Goal: Task Accomplishment & Management: Complete application form

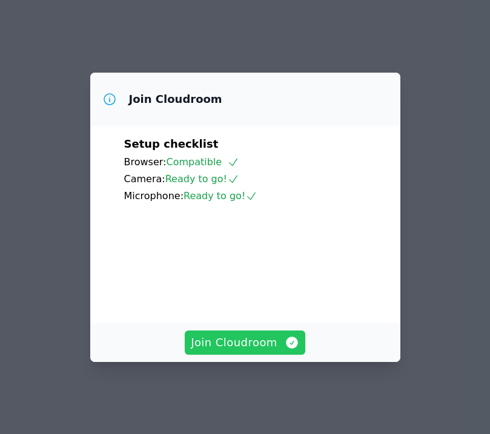
click at [222, 351] on span "Join Cloudroom" at bounding box center [245, 342] width 108 height 17
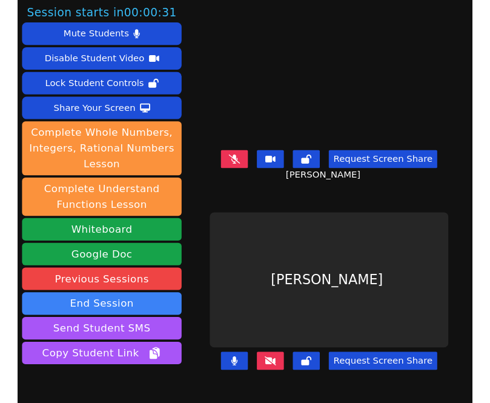
scroll to position [62, 0]
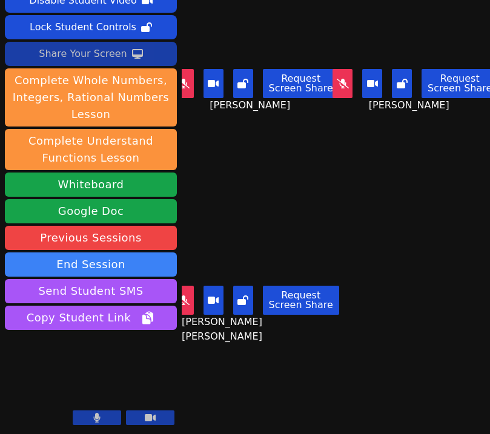
click at [91, 57] on div "Share Your Screen" at bounding box center [83, 53] width 88 height 19
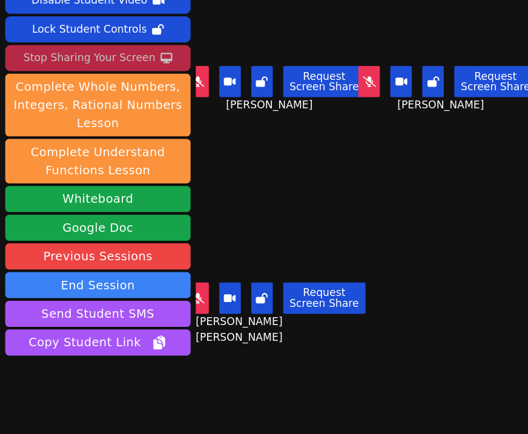
scroll to position [0, 6]
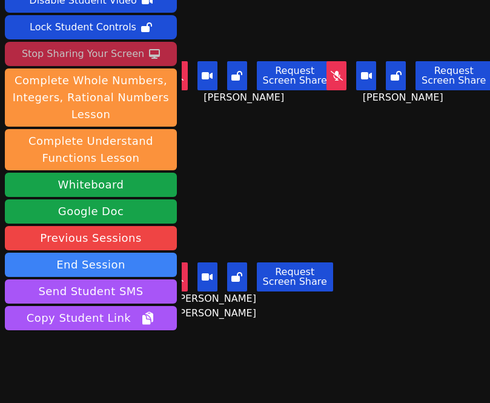
click at [87, 59] on div "Stop Sharing Your Screen" at bounding box center [83, 53] width 122 height 19
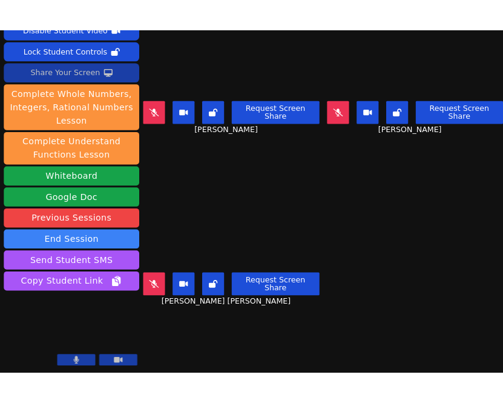
scroll to position [0, 0]
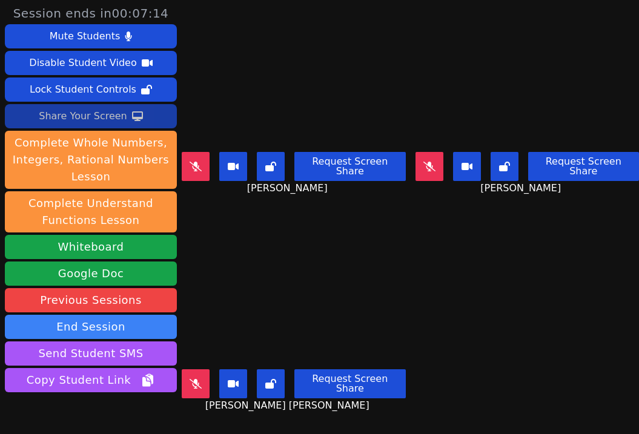
click at [105, 120] on div "Share Your Screen" at bounding box center [83, 116] width 88 height 19
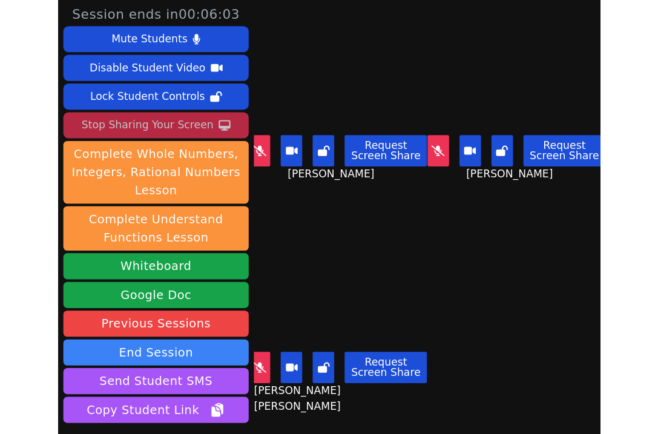
scroll to position [0, 3]
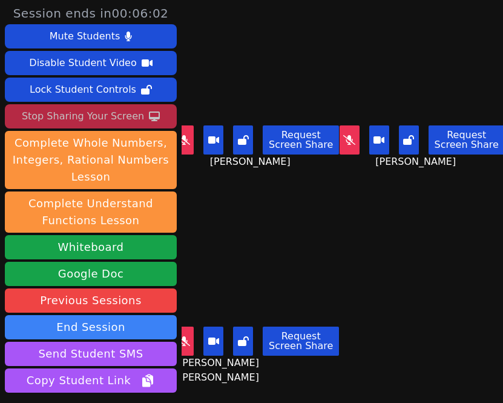
click at [77, 116] on div "Stop Sharing Your Screen" at bounding box center [83, 116] width 122 height 19
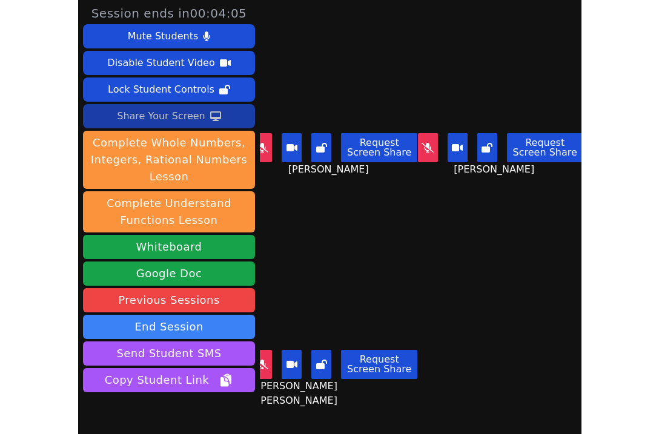
scroll to position [0, 0]
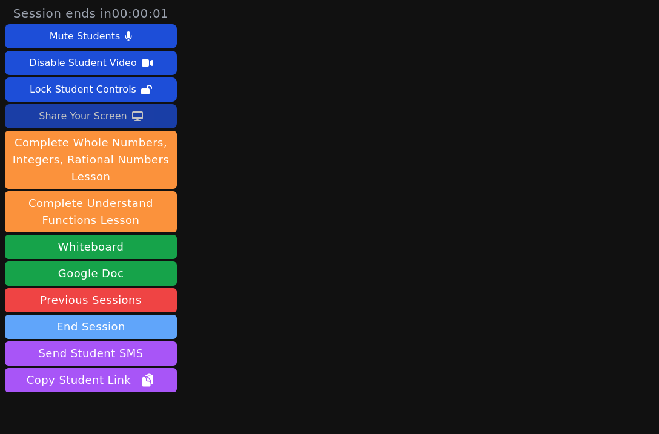
click at [123, 326] on button "End Session" at bounding box center [91, 327] width 172 height 24
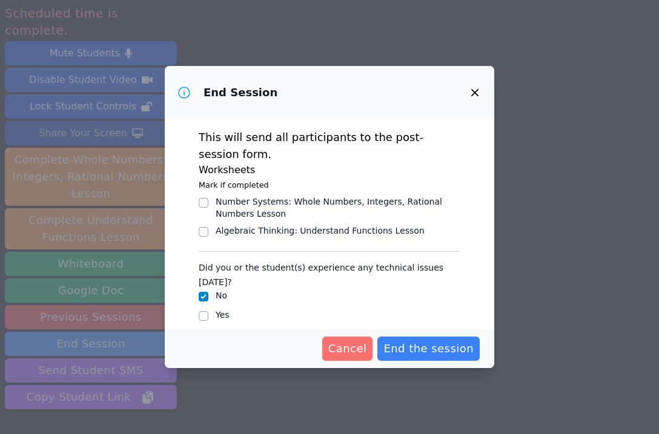
click at [362, 351] on span "Cancel" at bounding box center [347, 348] width 39 height 17
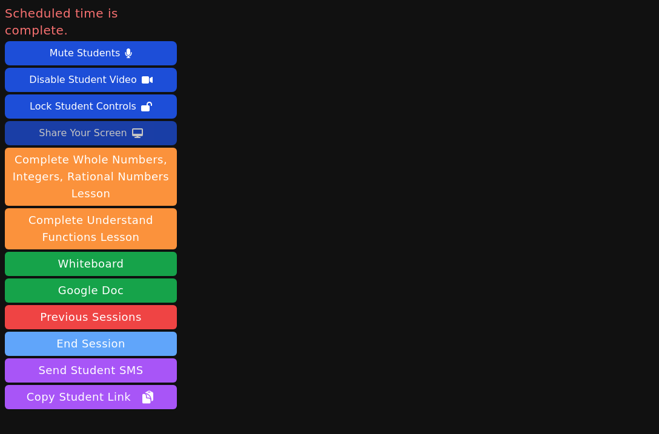
click at [138, 332] on button "End Session" at bounding box center [91, 344] width 172 height 24
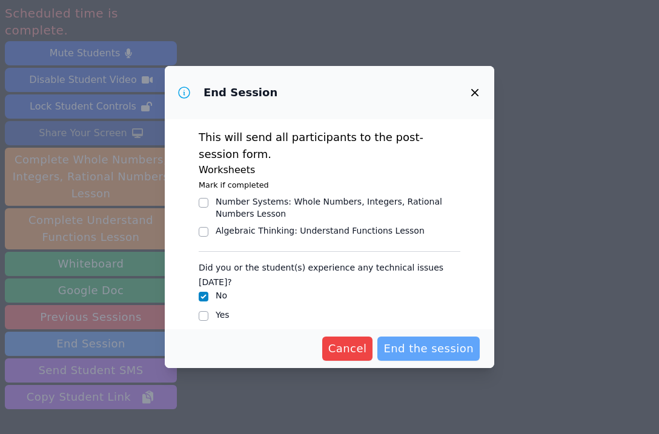
click at [421, 340] on button "End the session" at bounding box center [428, 349] width 102 height 24
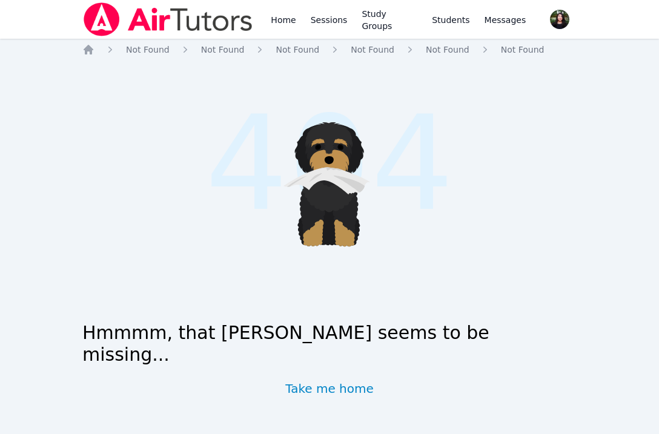
click at [119, 22] on img at bounding box center [167, 19] width 171 height 34
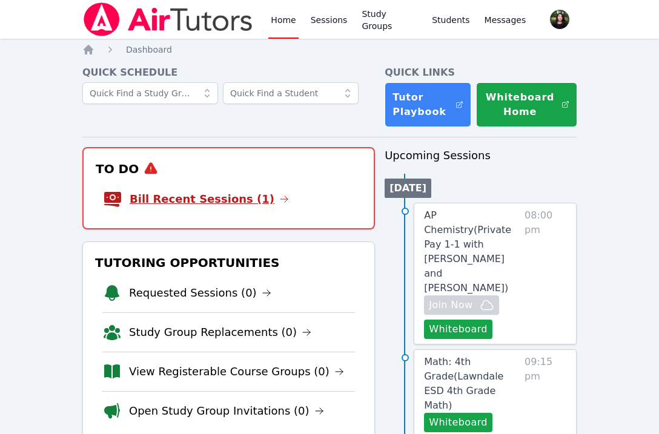
click at [246, 196] on link "Bill Recent Sessions (1)" at bounding box center [209, 199] width 159 height 17
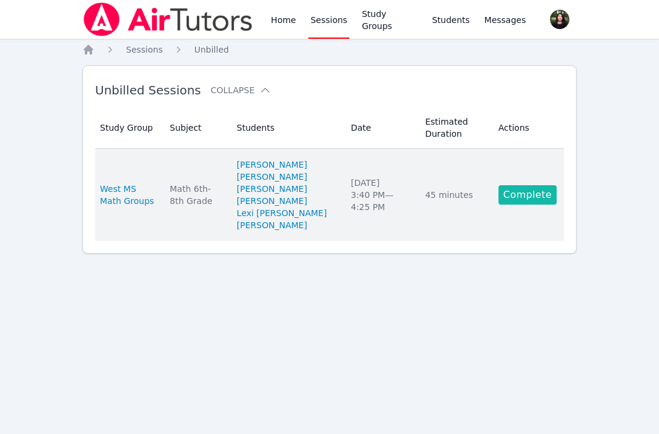
click at [543, 205] on link "Complete" at bounding box center [527, 194] width 58 height 19
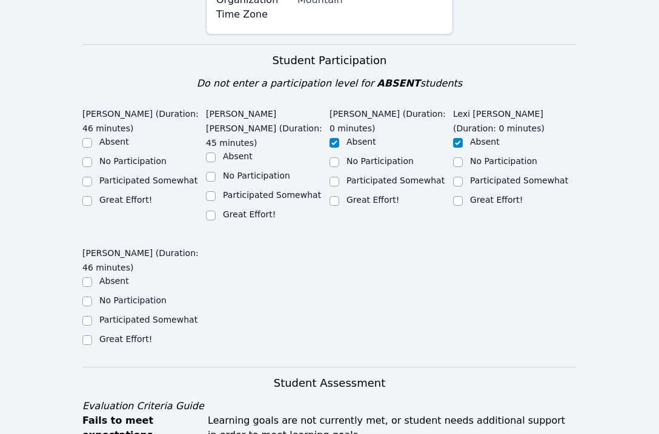
scroll to position [909, 0]
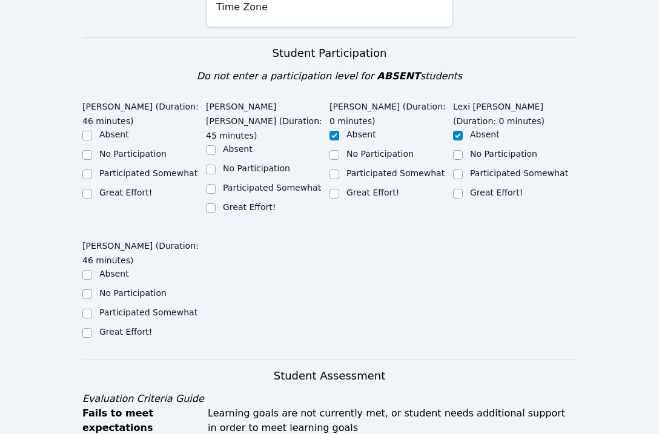
click at [247, 202] on label "Great Effort!" at bounding box center [249, 207] width 53 height 10
click at [216, 203] on input "Great Effort!" at bounding box center [211, 208] width 10 height 10
checkbox input "true"
click at [107, 188] on label "Great Effort!" at bounding box center [125, 193] width 53 height 10
click at [92, 189] on input "Great Effort!" at bounding box center [87, 194] width 10 height 10
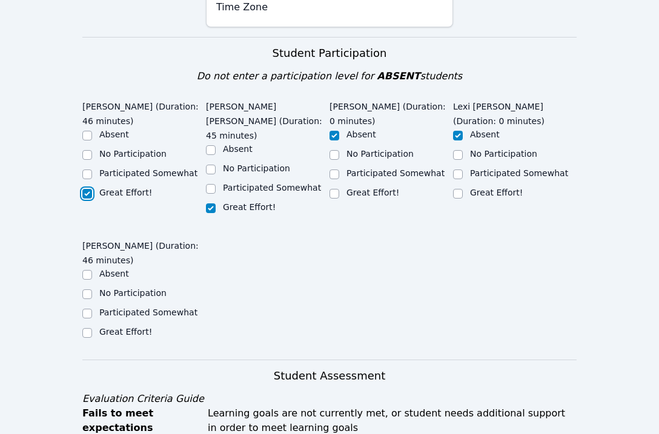
checkbox input "true"
click at [118, 268] on ul "Absent No Participation Participated Somewhat Great Effort!" at bounding box center [143, 304] width 123 height 73
click at [121, 327] on label "Great Effort!" at bounding box center [125, 332] width 53 height 10
click at [92, 328] on input "Great Effort!" at bounding box center [87, 333] width 10 height 10
checkbox input "true"
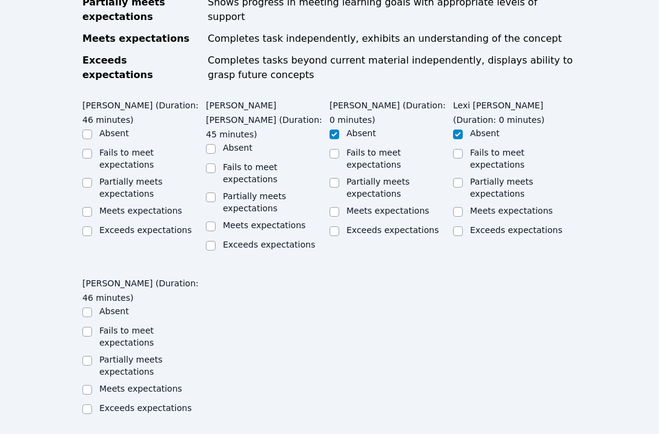
scroll to position [1373, 0]
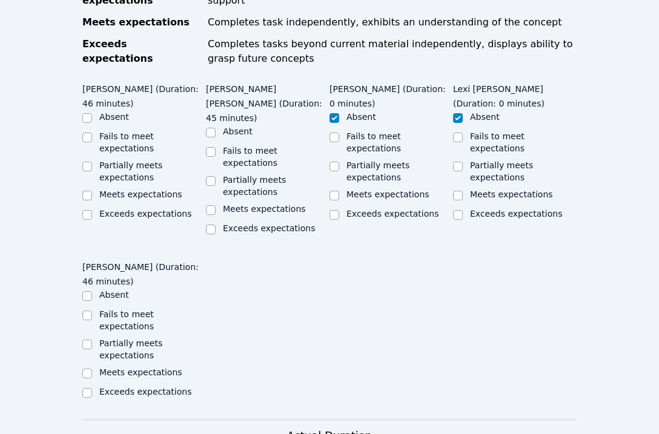
click at [142, 189] on label "Meets expectations" at bounding box center [140, 194] width 83 height 10
click at [92, 191] on input "Meets expectations" at bounding box center [87, 196] width 10 height 10
checkbox input "true"
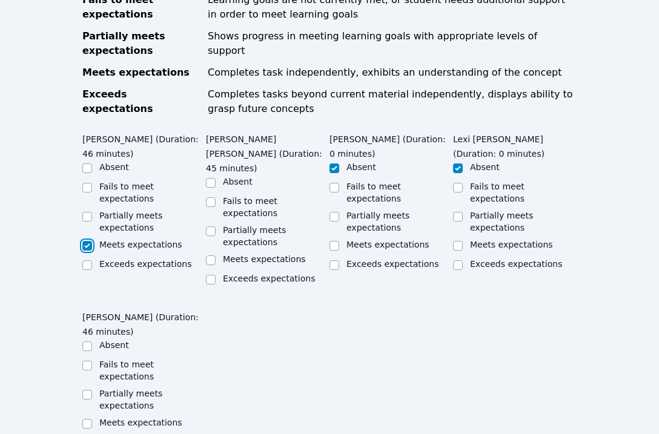
scroll to position [1297, 0]
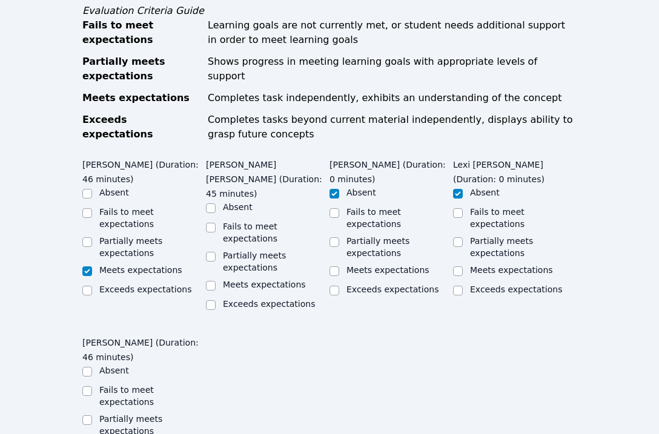
click at [240, 280] on label "Meets expectations" at bounding box center [264, 285] width 83 height 10
click at [216, 281] on input "Meets expectations" at bounding box center [211, 286] width 10 height 10
checkbox input "true"
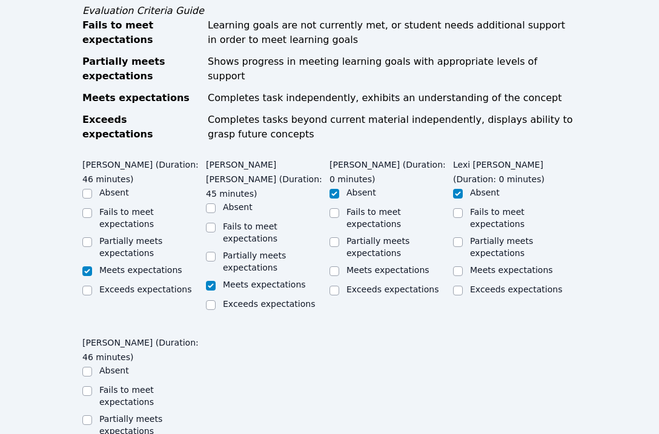
checkbox input "true"
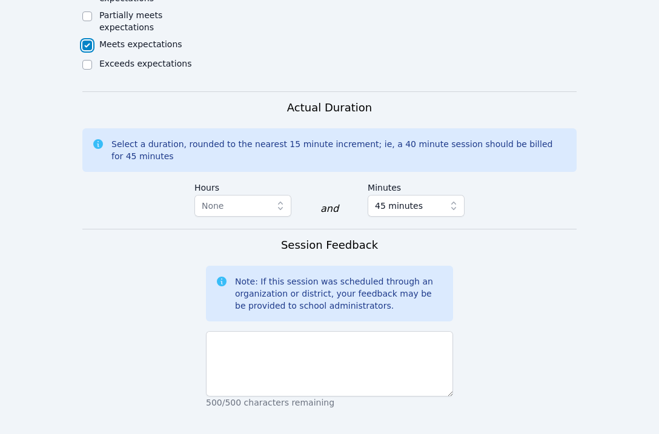
scroll to position [1707, 0]
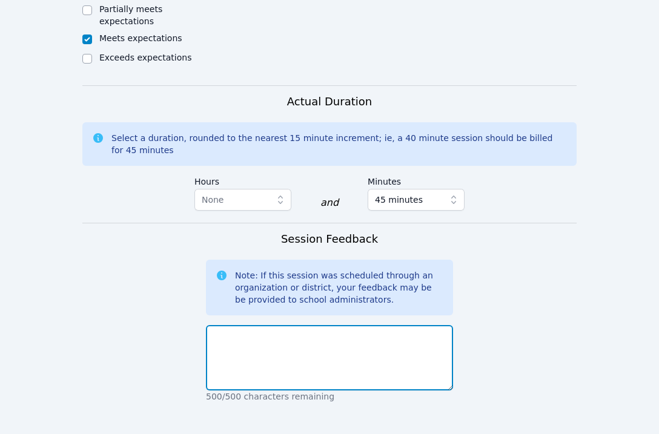
click at [379, 325] on textarea at bounding box center [329, 357] width 247 height 65
drag, startPoint x: 387, startPoint y: 189, endPoint x: 251, endPoint y: 192, distance: 136.2
click at [251, 325] on textarea "Today we started working on writing" at bounding box center [329, 357] width 247 height 65
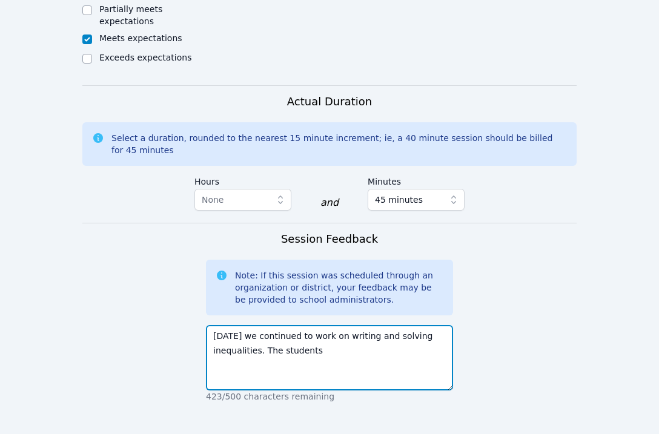
drag, startPoint x: 266, startPoint y: 199, endPoint x: 355, endPoint y: 208, distance: 89.5
click at [355, 325] on textarea "Today we continued to work on writing and solving inequalities. The students" at bounding box center [329, 357] width 247 height 65
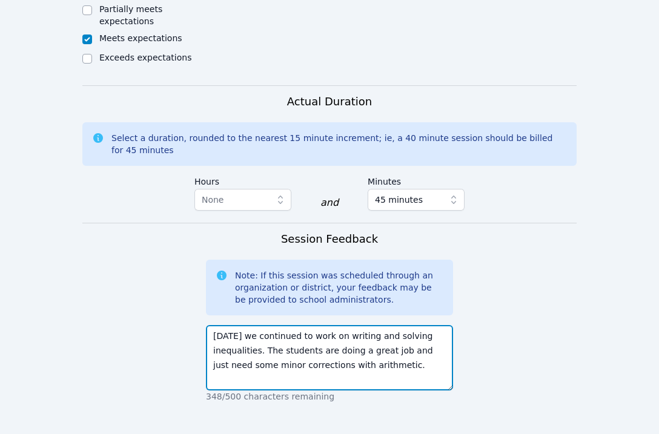
type textarea "Today we continued to work on writing and solving inequalities. The students ar…"
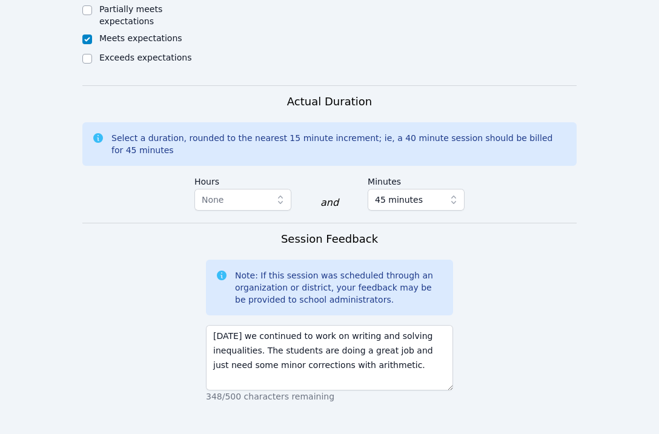
type textarea "n"
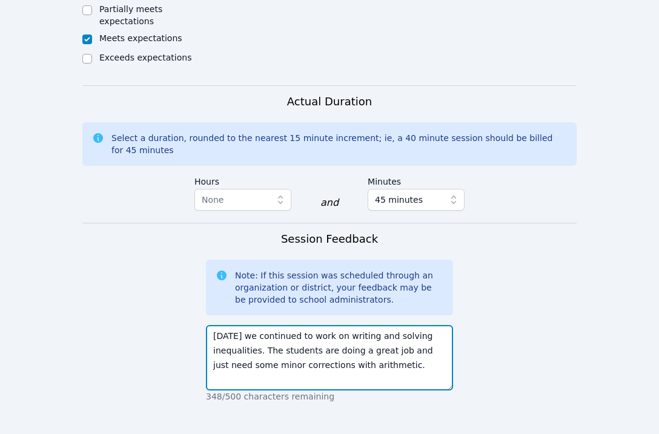
drag, startPoint x: 337, startPoint y: 183, endPoint x: 257, endPoint y: 199, distance: 80.7
click at [258, 325] on textarea "Today we continued to work on writing and solving inequalities. The students ar…" at bounding box center [329, 357] width 247 height 65
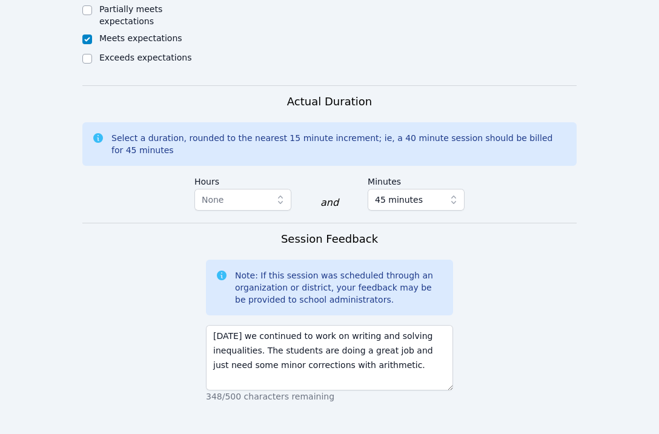
paste textarea "writing and solving inequalities"
type textarea "writing and solving inequalities"
